Goal: Transaction & Acquisition: Purchase product/service

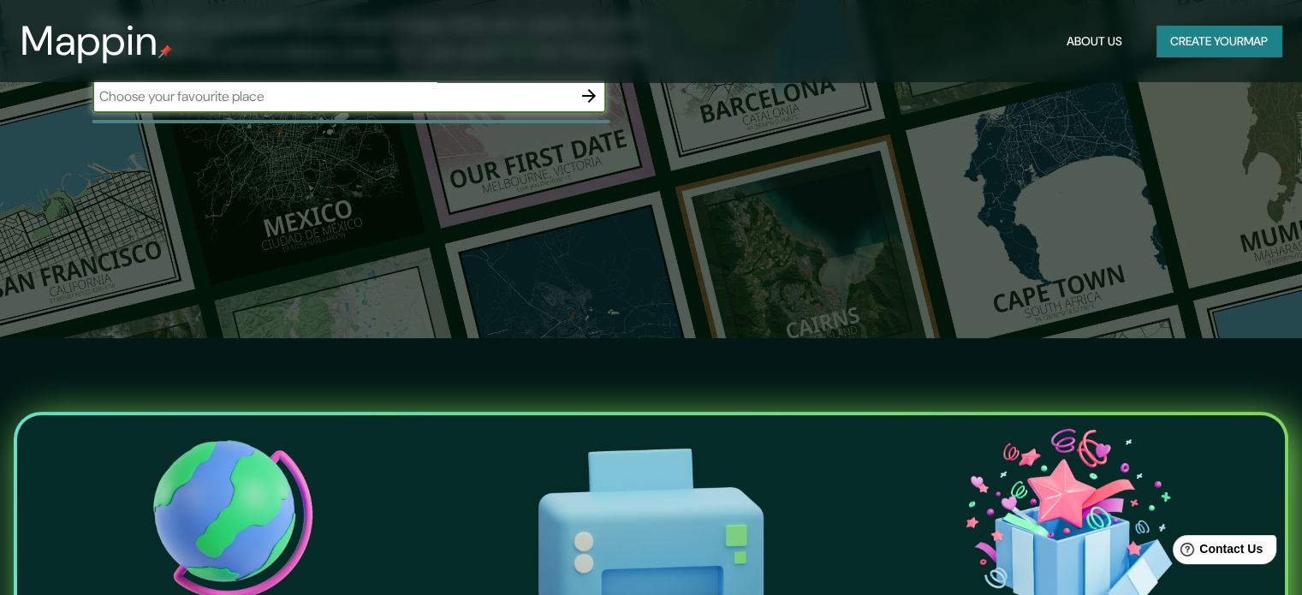
scroll to position [86, 0]
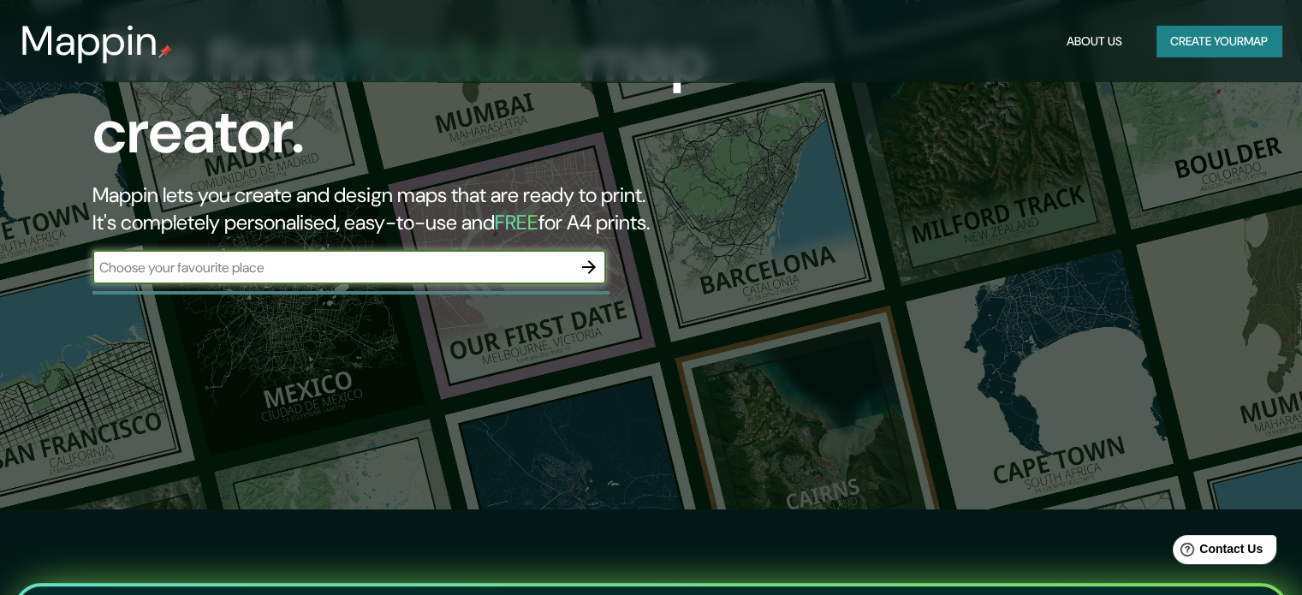
click at [399, 275] on input "text" at bounding box center [331, 268] width 479 height 20
drag, startPoint x: 261, startPoint y: 276, endPoint x: 14, endPoint y: 240, distance: 250.0
click at [14, 240] on div "The first affordable map creator. Mappin lets you create and design maps that a…" at bounding box center [651, 211] width 1302 height 595
type input "punta arenas"
click at [591, 266] on icon "button" at bounding box center [589, 267] width 14 height 14
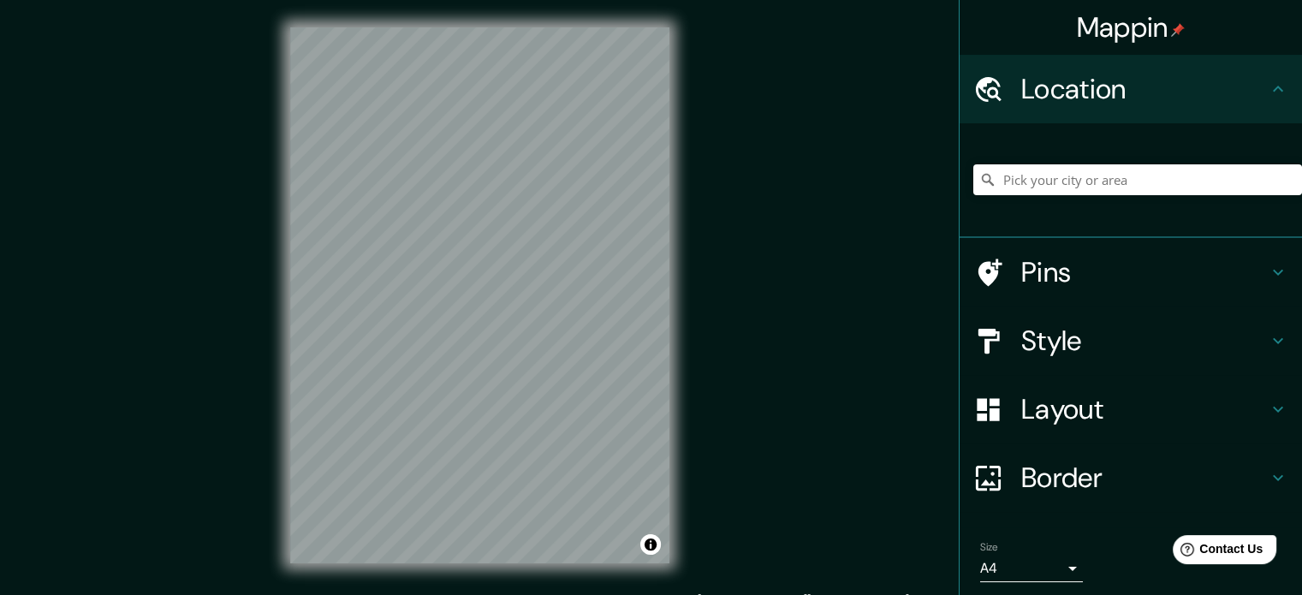
scroll to position [22, 0]
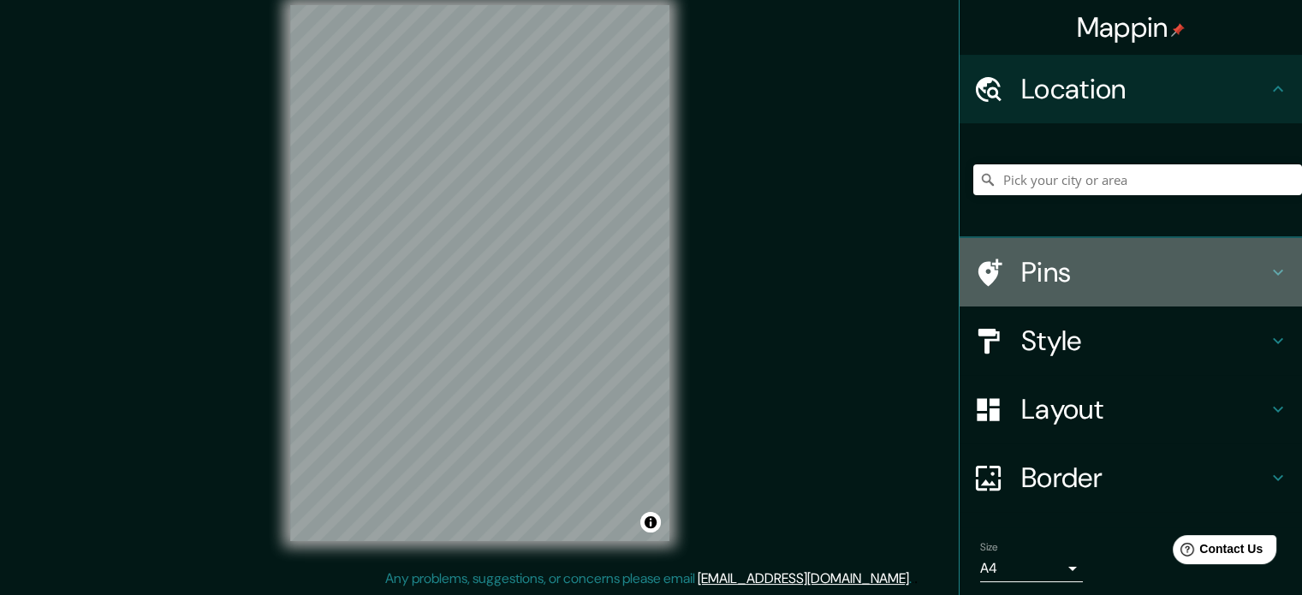
click at [1268, 265] on icon at bounding box center [1278, 272] width 21 height 21
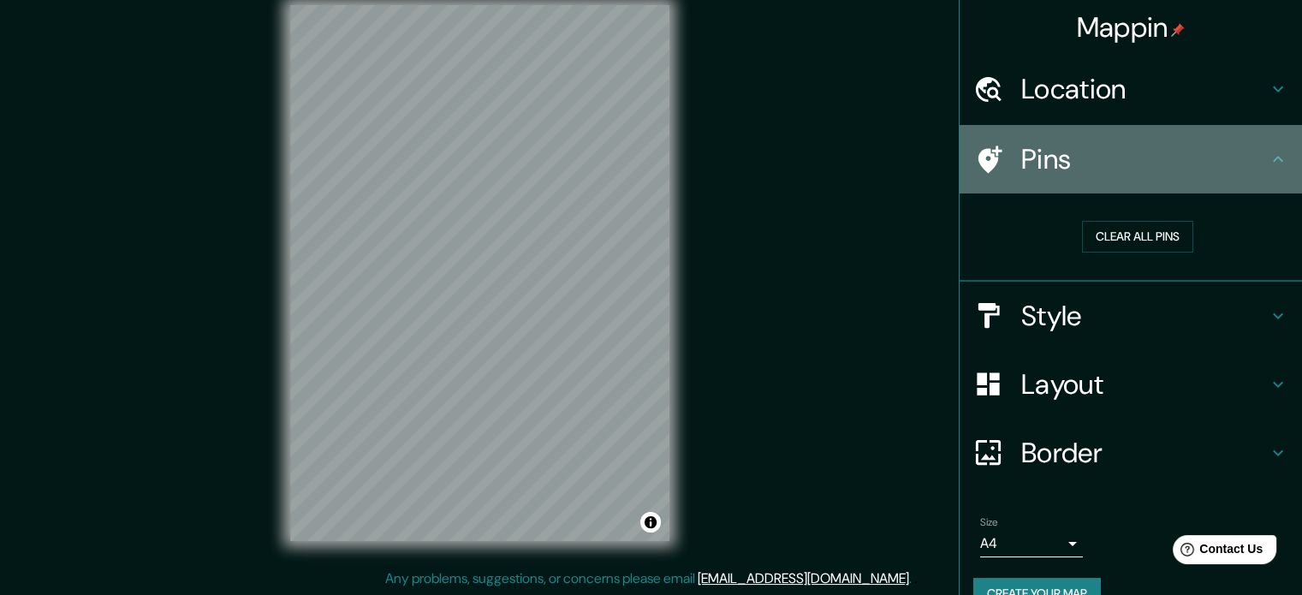
click at [1268, 160] on icon at bounding box center [1278, 159] width 21 height 21
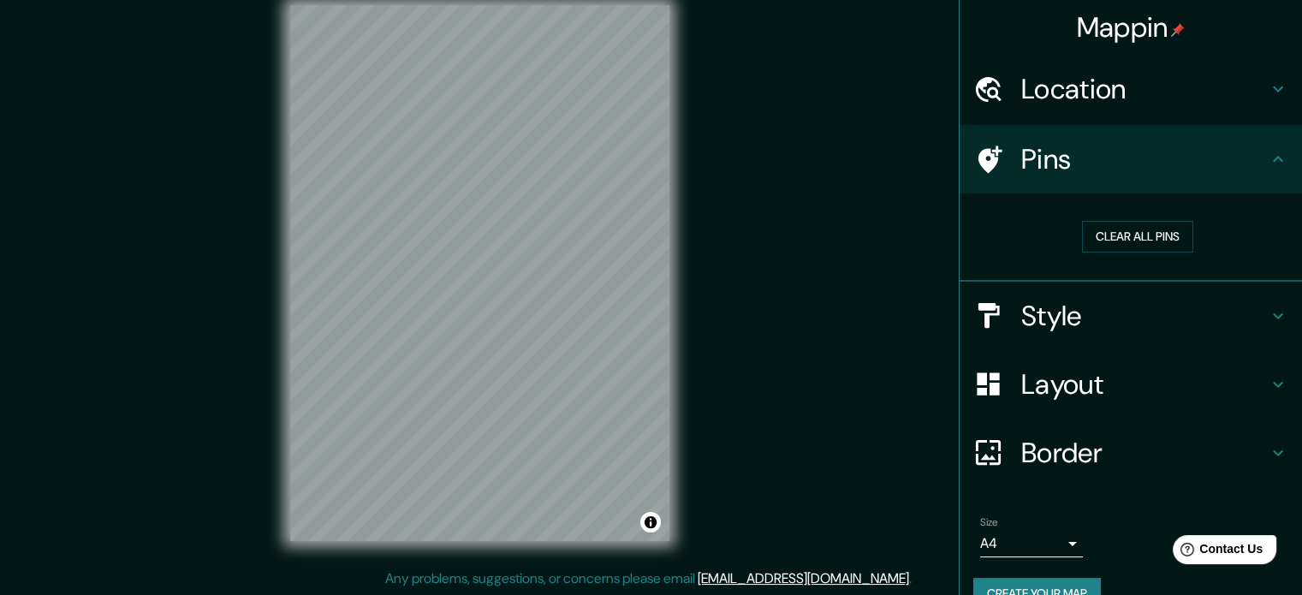
click at [1270, 98] on div "Location" at bounding box center [1131, 89] width 342 height 68
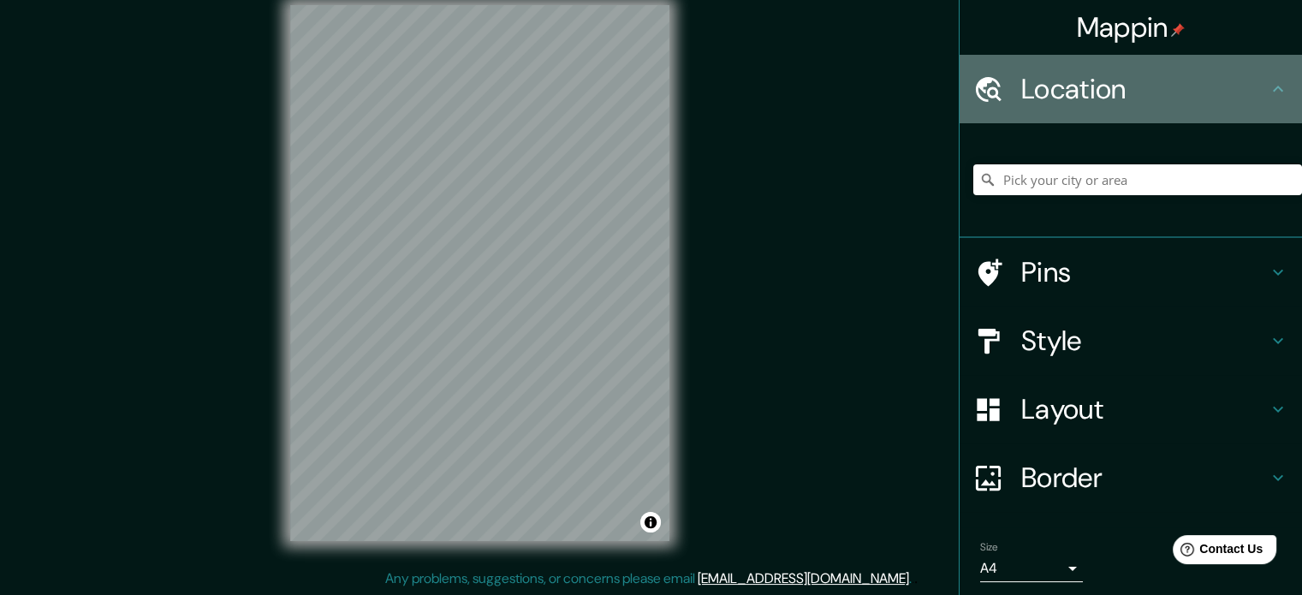
click at [1268, 92] on icon at bounding box center [1278, 89] width 21 height 21
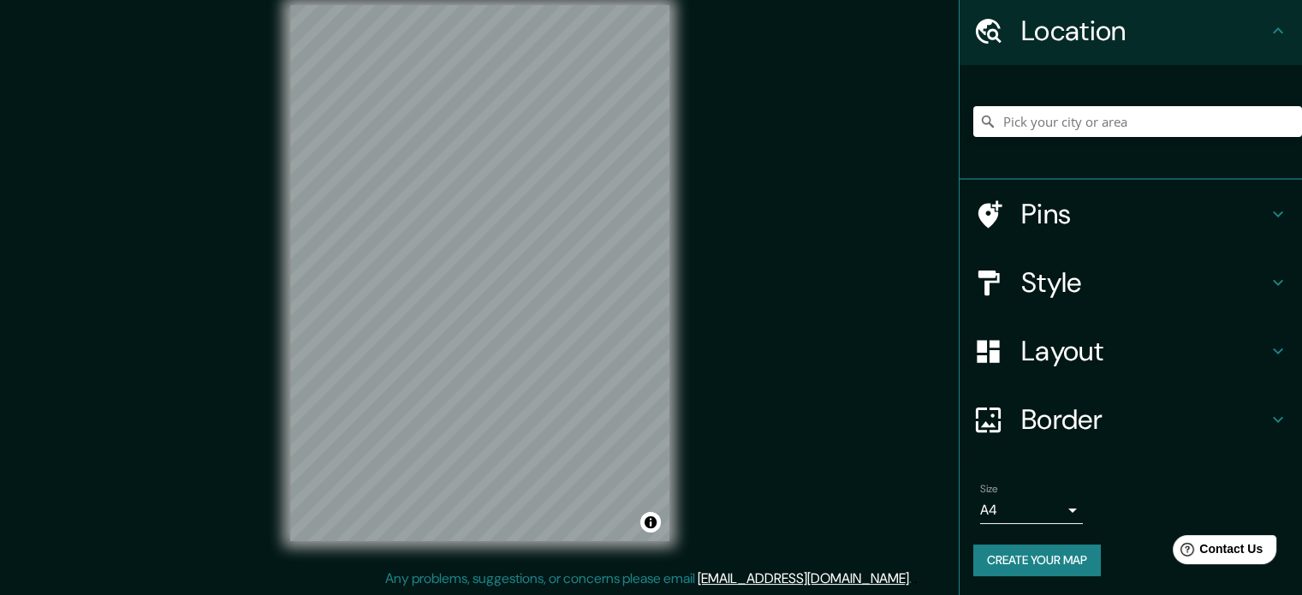
scroll to position [0, 0]
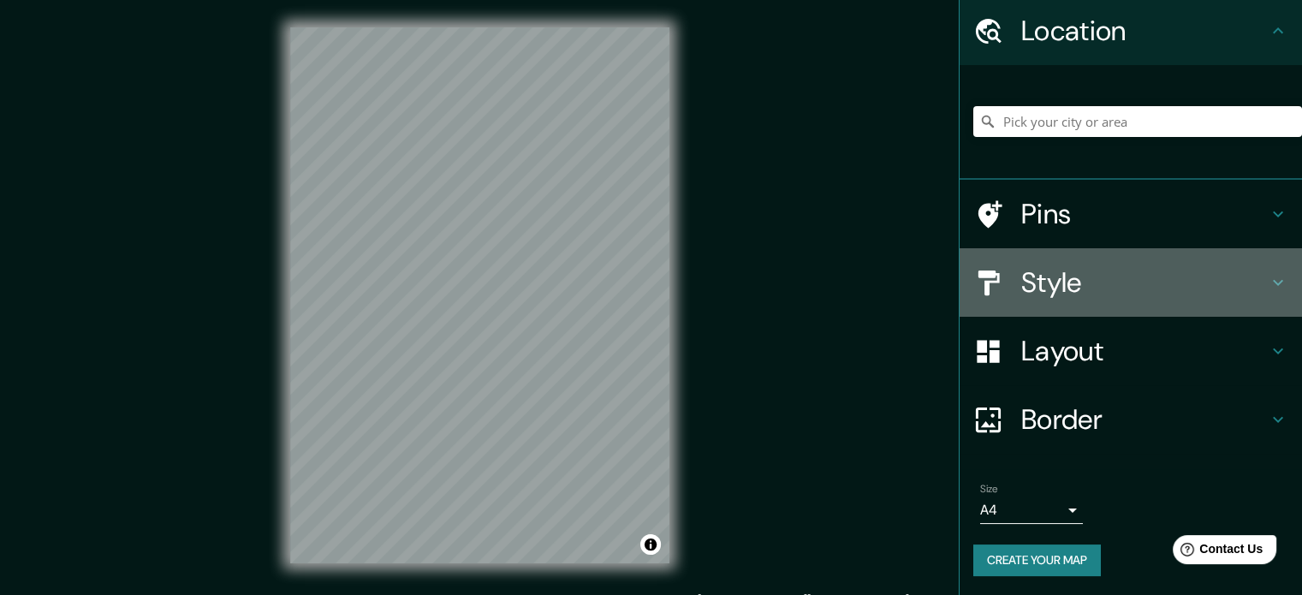
click at [1087, 282] on h4 "Style" at bounding box center [1144, 282] width 247 height 34
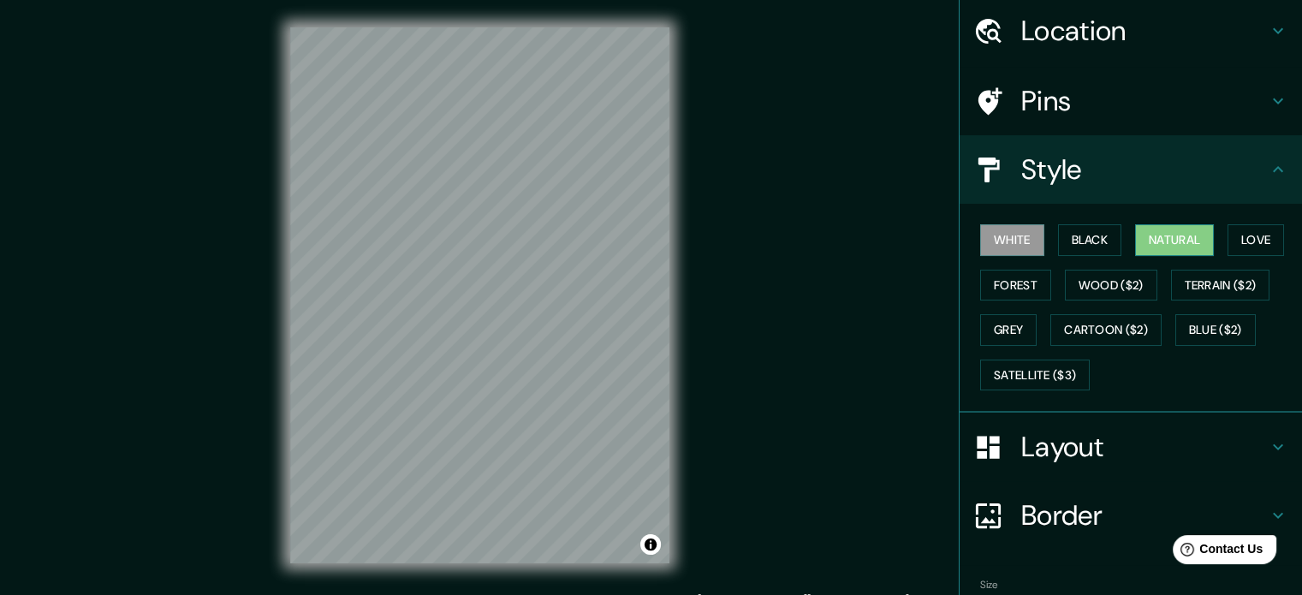
click at [1181, 236] on button "Natural" at bounding box center [1174, 240] width 79 height 32
click at [1003, 370] on button "Satellite ($3)" at bounding box center [1035, 376] width 110 height 32
click at [1137, 247] on button "Natural" at bounding box center [1174, 240] width 79 height 32
click at [1079, 235] on button "Black" at bounding box center [1090, 240] width 64 height 32
click at [997, 235] on button "White" at bounding box center [1012, 240] width 64 height 32
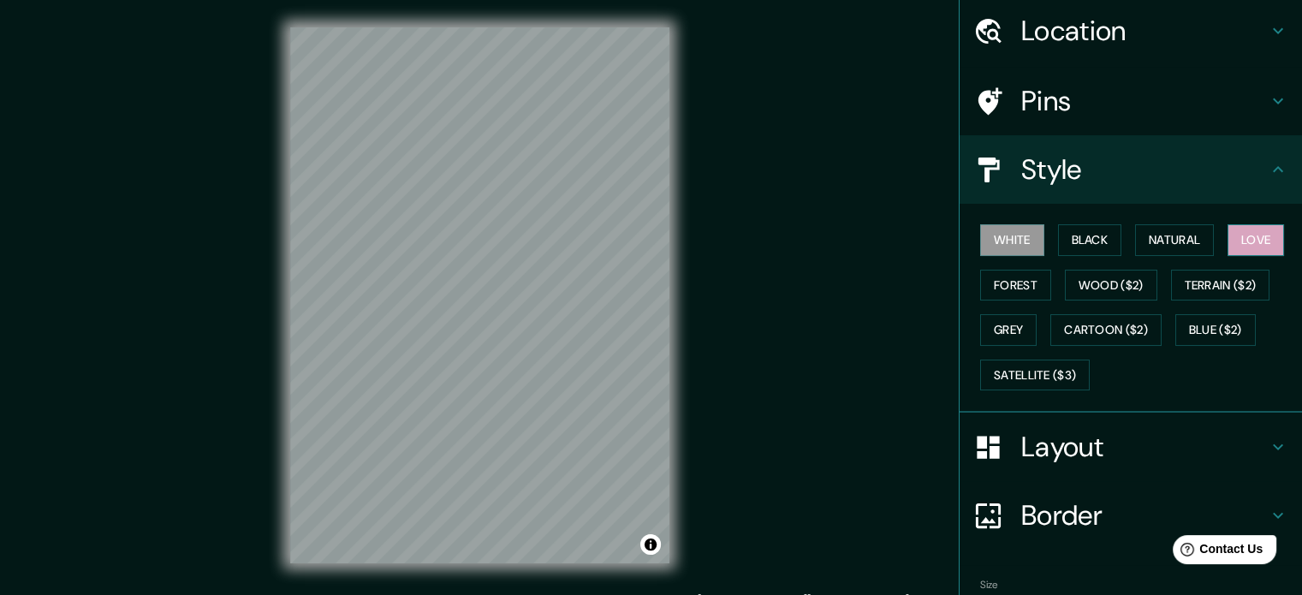
click at [1236, 239] on button "Love" at bounding box center [1256, 240] width 57 height 32
